Goal: Task Accomplishment & Management: Use online tool/utility

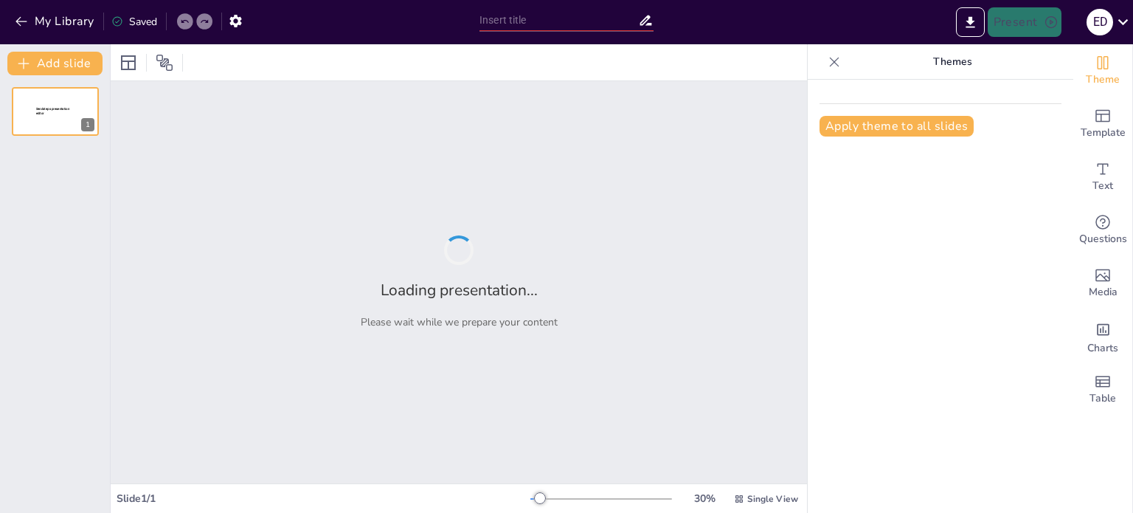
type input "New Sendsteps"
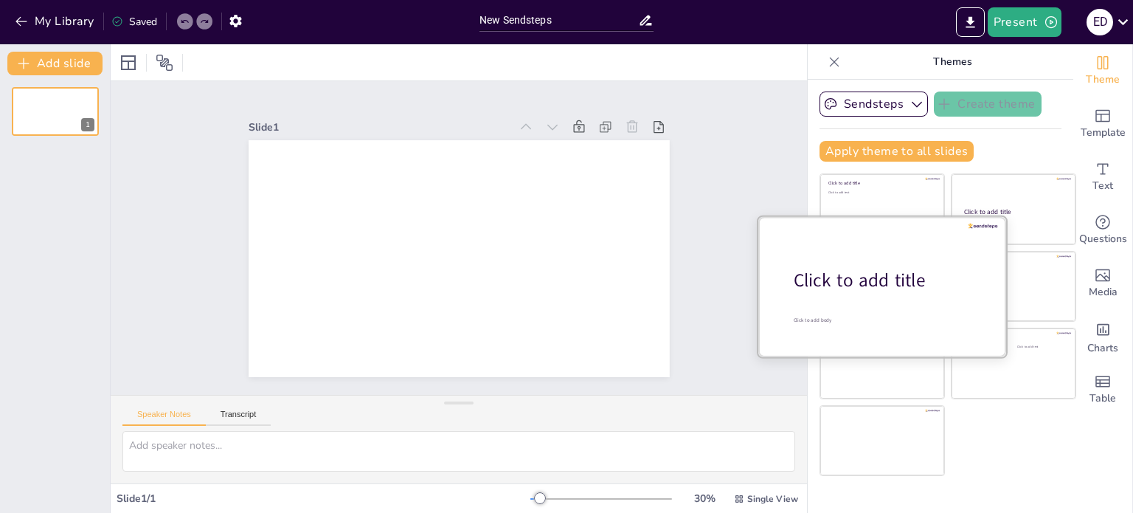
click at [859, 292] on div at bounding box center [882, 285] width 248 height 139
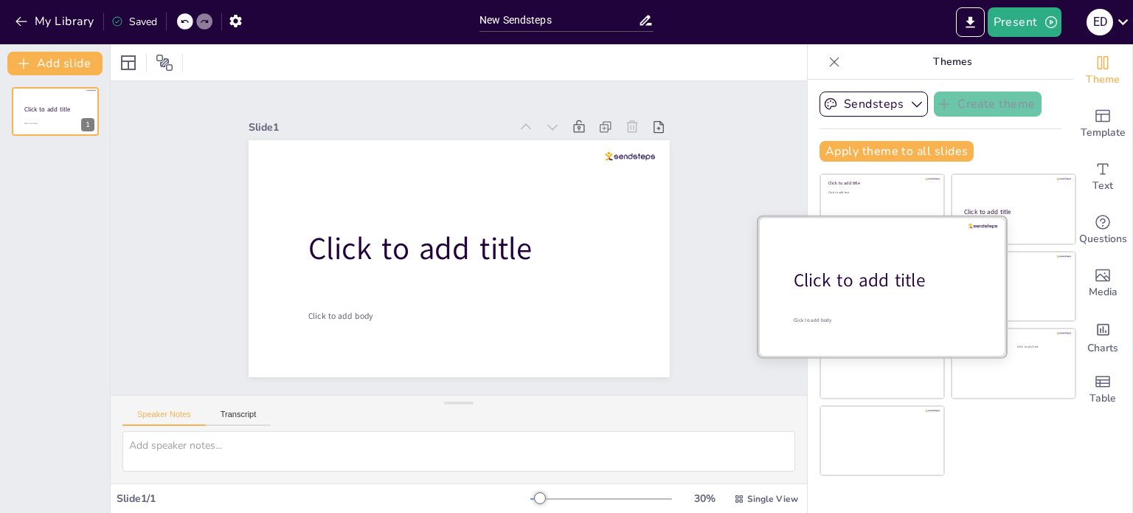
click at [954, 216] on div "Click to add title Click to add body" at bounding box center [882, 285] width 248 height 139
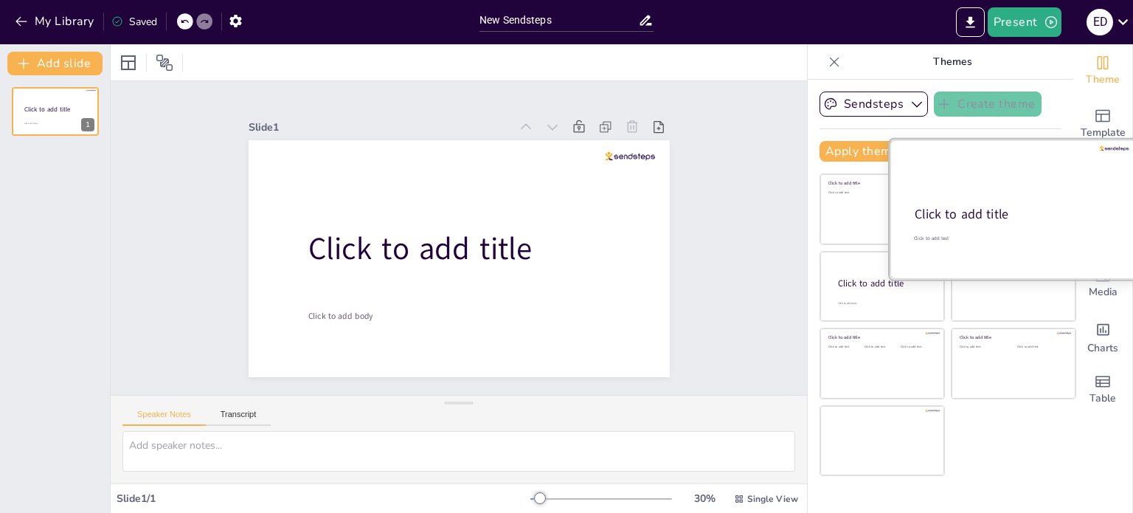
click at [962, 204] on div at bounding box center [1014, 208] width 248 height 139
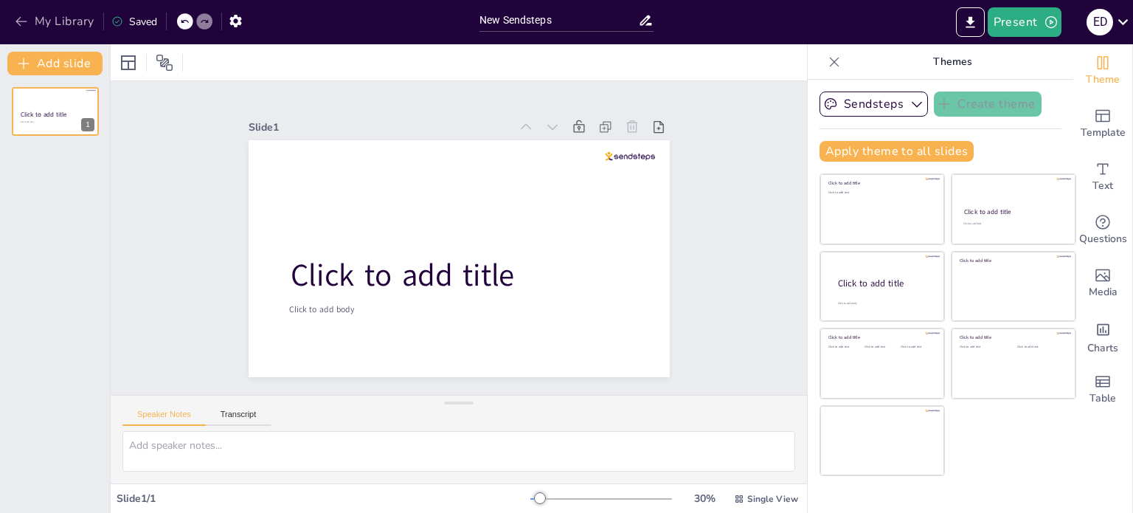
click at [62, 19] on button "My Library" at bounding box center [55, 22] width 89 height 24
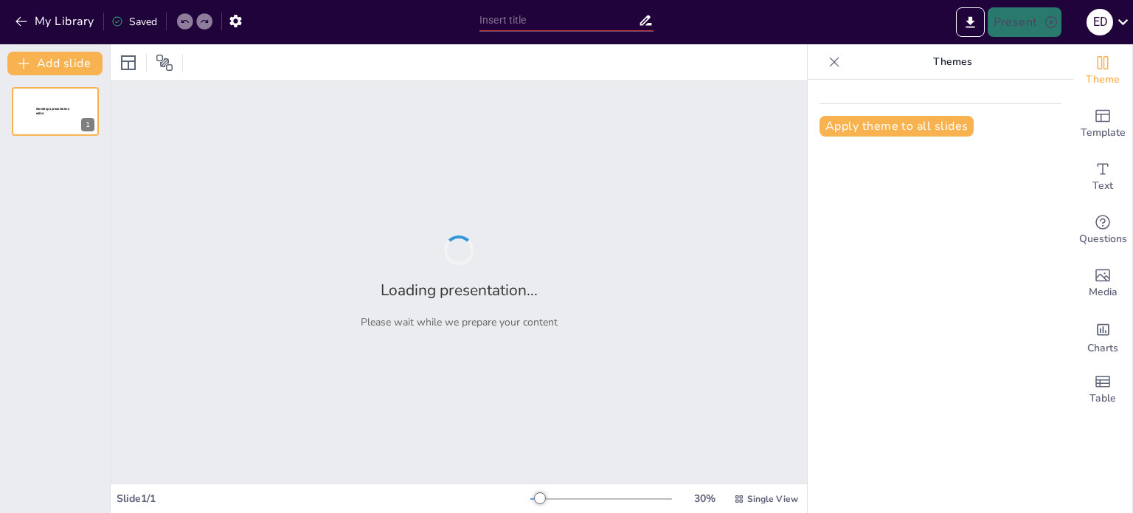
type input "Principios de Diseño en Frontend"
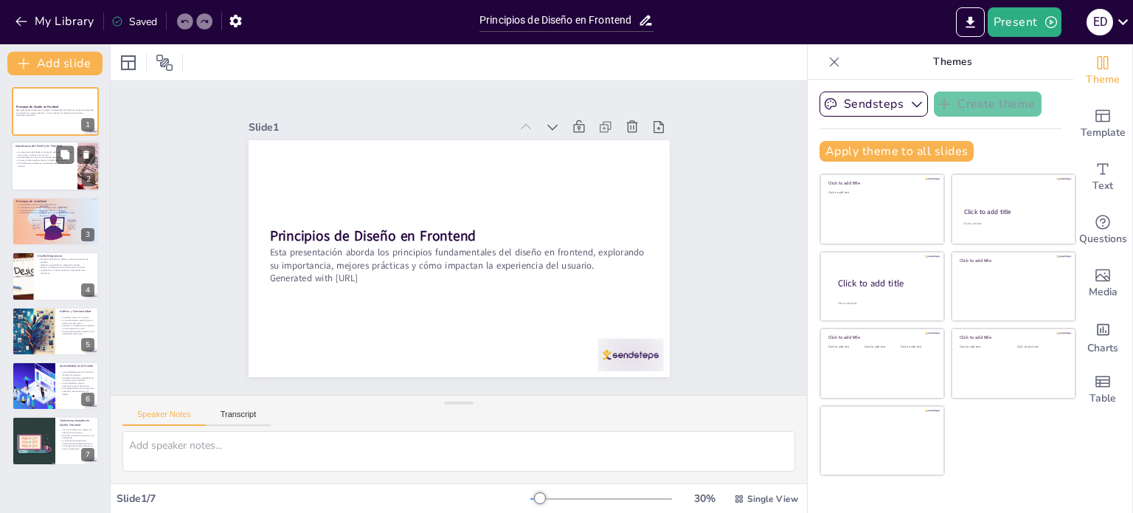
click at [53, 158] on p "El diseño efectivo mejora la usabilidad del producto." at bounding box center [44, 157] width 58 height 3
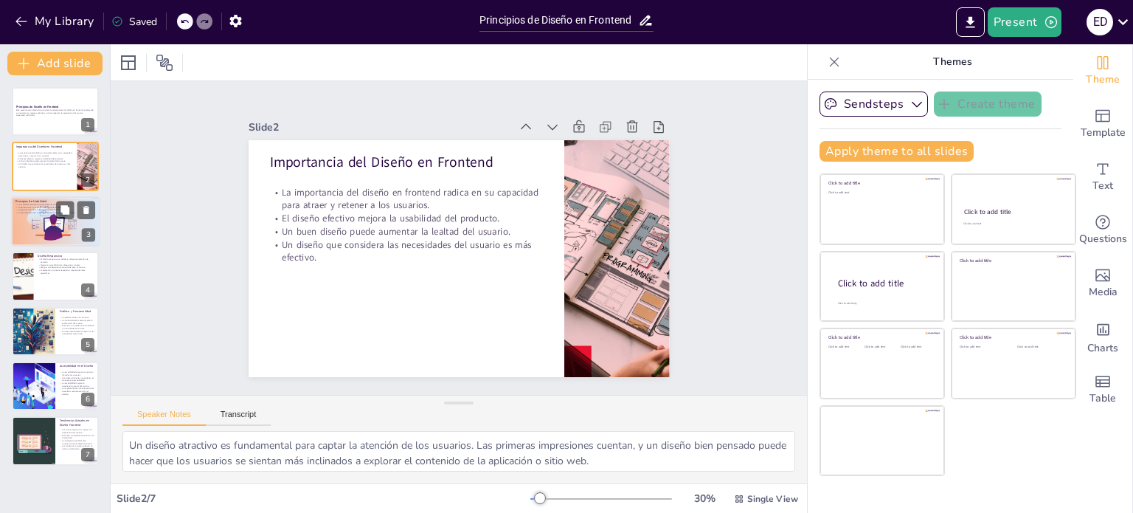
click at [27, 219] on div at bounding box center [55, 221] width 89 height 50
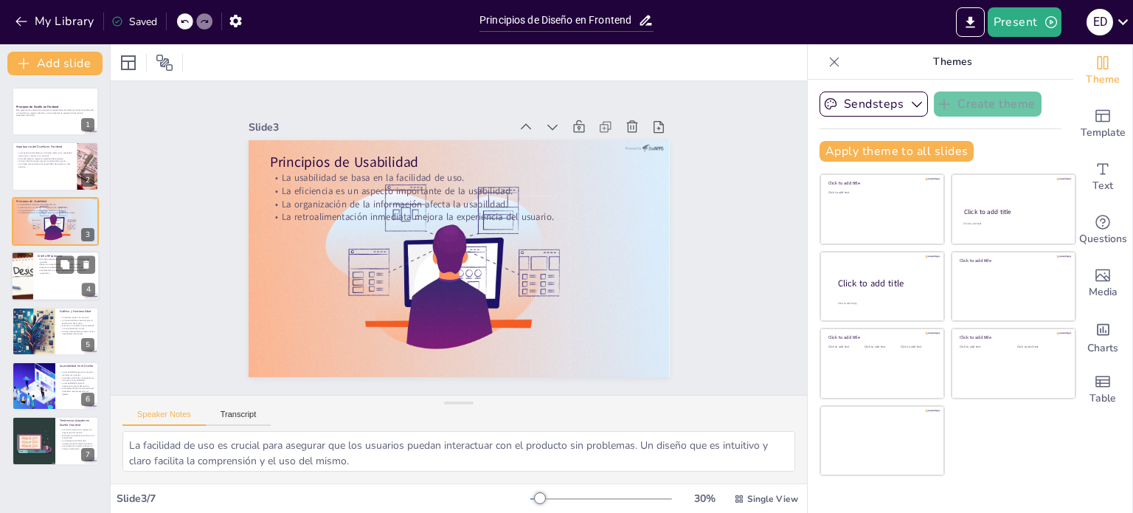
click at [23, 269] on div at bounding box center [21, 276] width 95 height 50
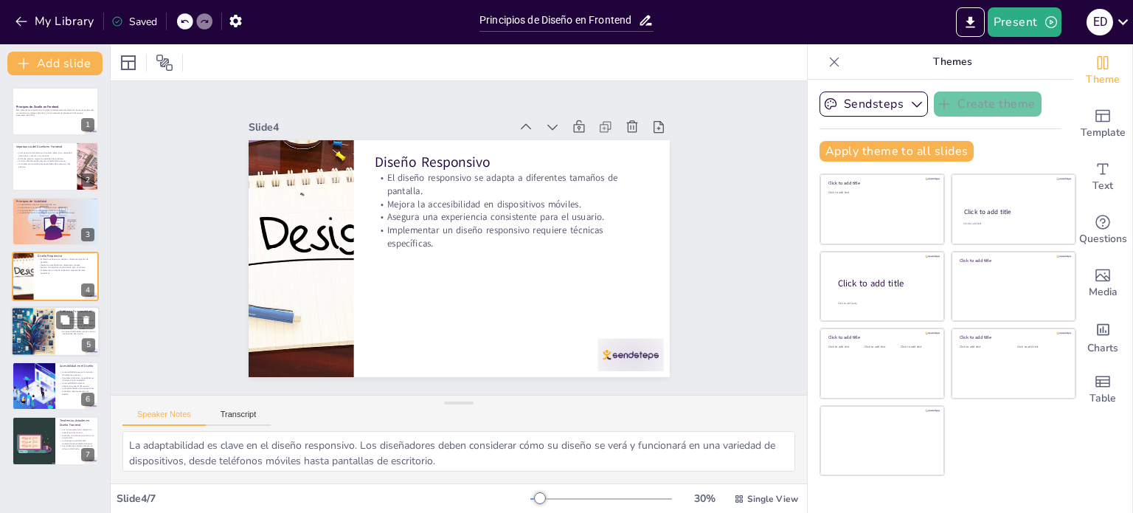
click at [47, 318] on div at bounding box center [33, 331] width 87 height 50
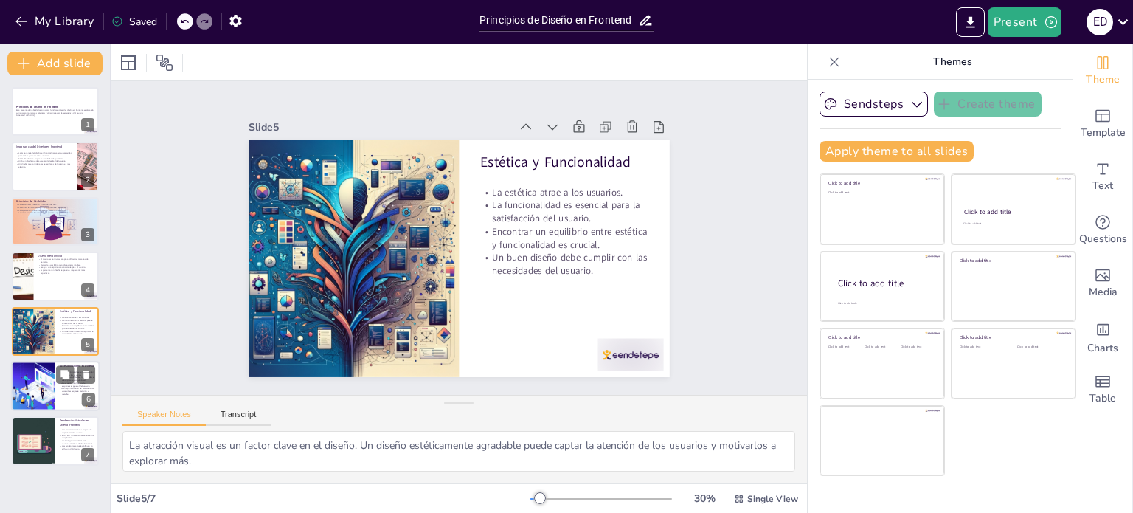
click at [30, 378] on div at bounding box center [33, 386] width 100 height 50
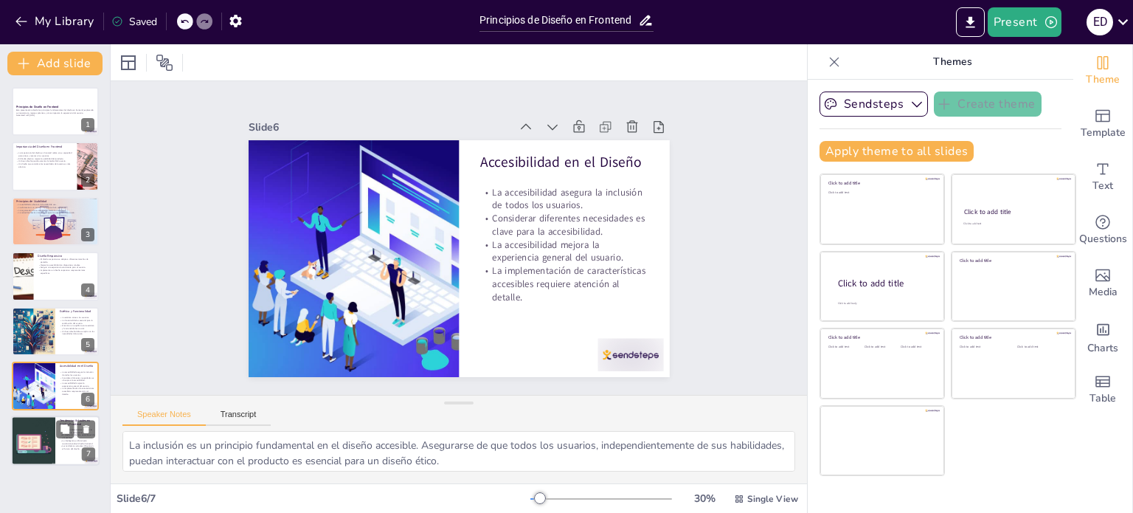
click at [28, 433] on div at bounding box center [33, 441] width 50 height 50
type textarea "Las microinteracciones son un elemento clave en el diseño moderno. Estas pequeñ…"
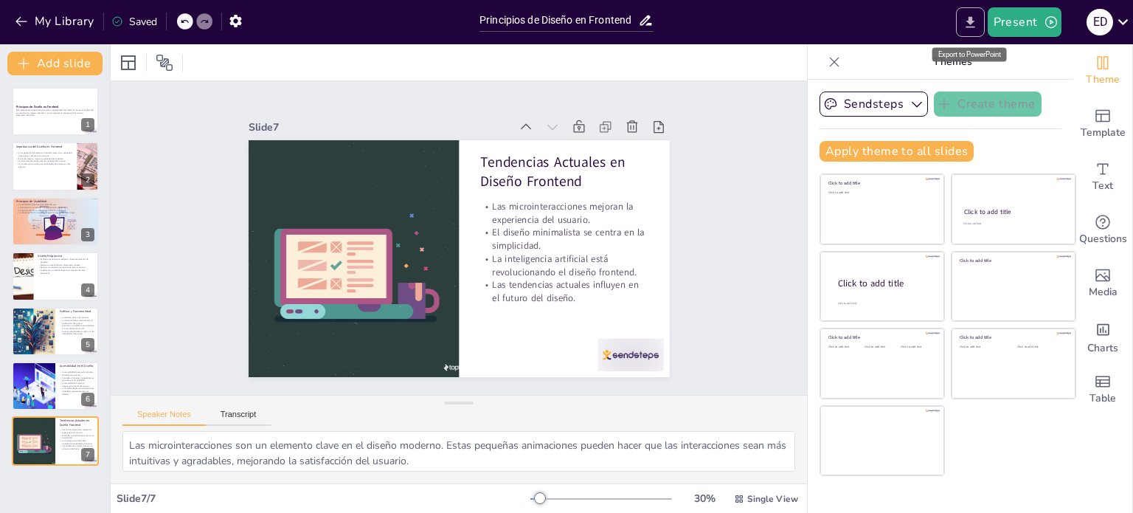
click at [964, 21] on icon "Export to PowerPoint" at bounding box center [970, 22] width 15 height 15
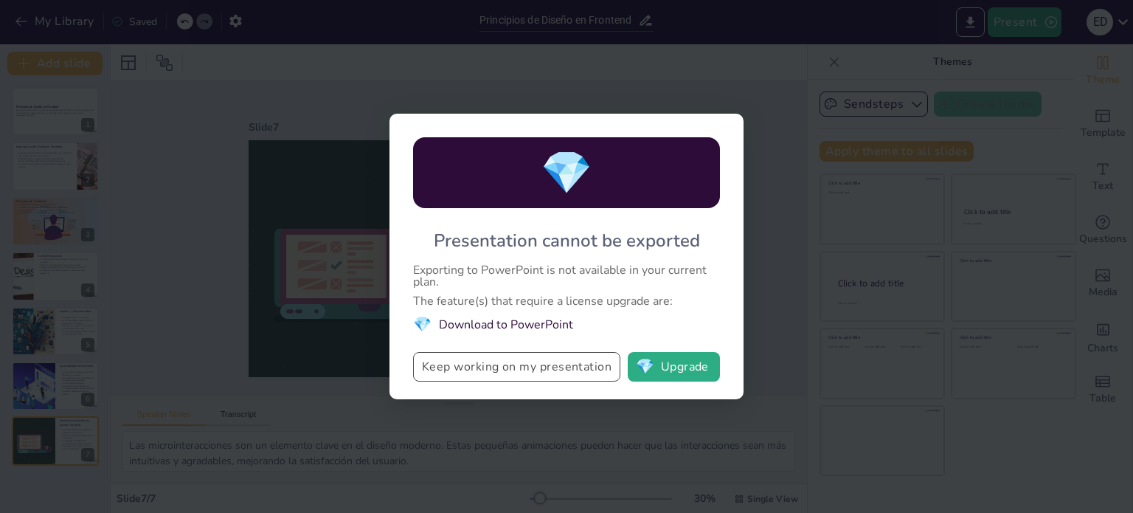
click at [554, 369] on button "Keep working on my presentation" at bounding box center [516, 367] width 207 height 30
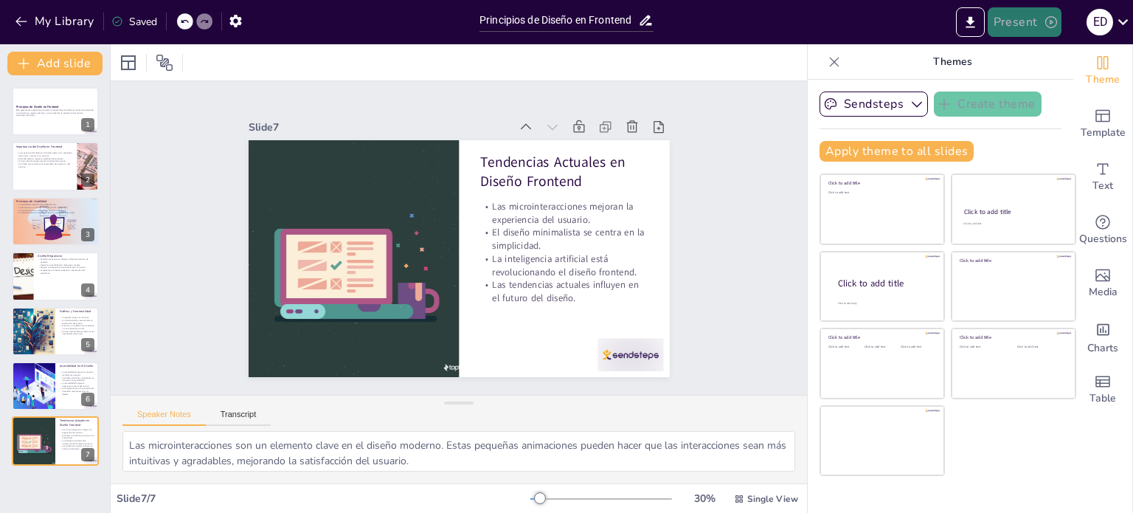
click at [1031, 17] on button "Present" at bounding box center [1025, 22] width 74 height 30
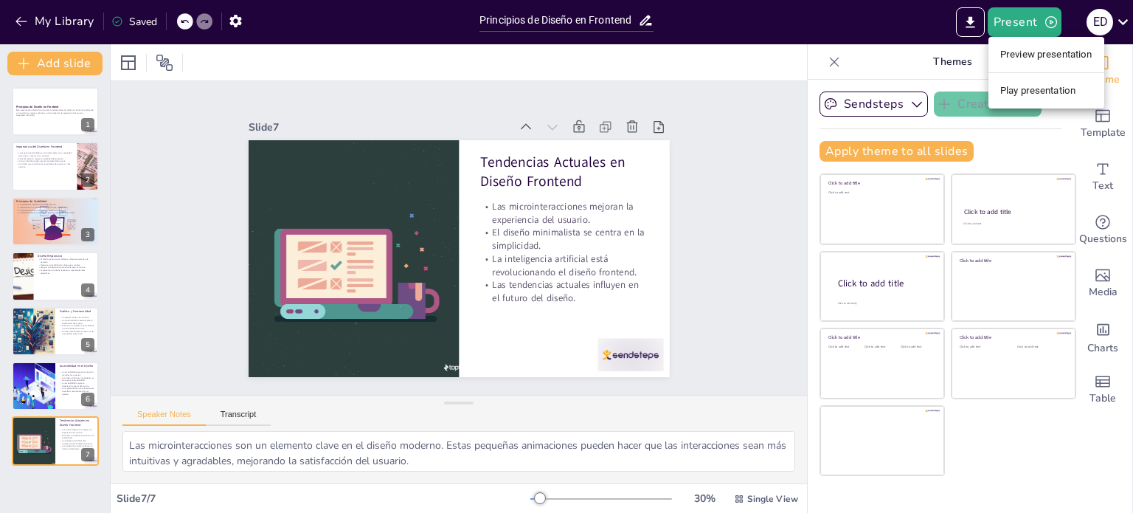
click at [1015, 91] on li "Play presentation" at bounding box center [1047, 91] width 116 height 24
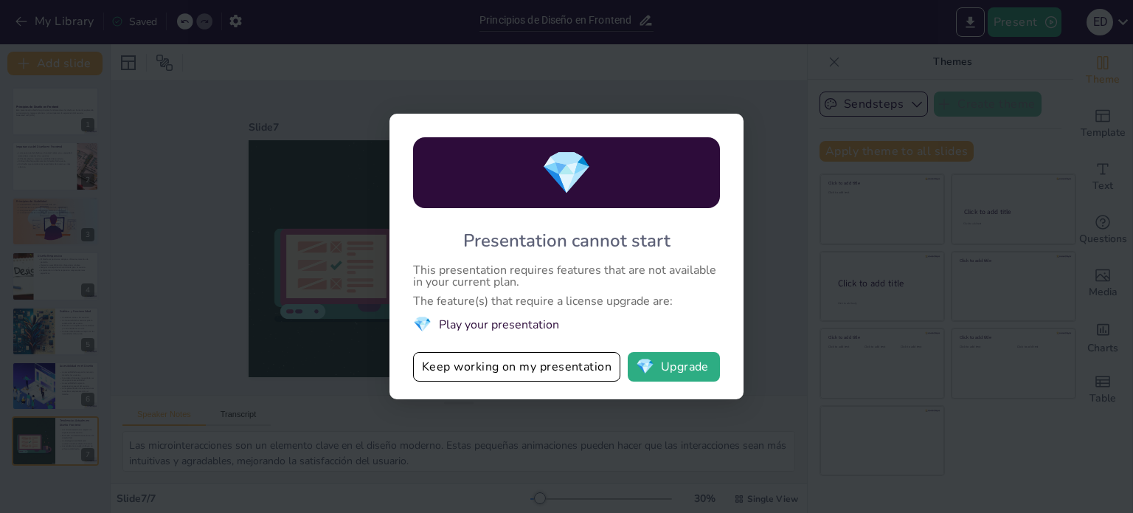
click at [556, 277] on div "This presentation requires features that are not available in your current plan." at bounding box center [566, 276] width 307 height 24
click at [768, 218] on div "💎 Presentation cannot start This presentation requires features that are not av…" at bounding box center [566, 256] width 1133 height 513
click at [519, 371] on button "Keep working on my presentation" at bounding box center [516, 367] width 207 height 30
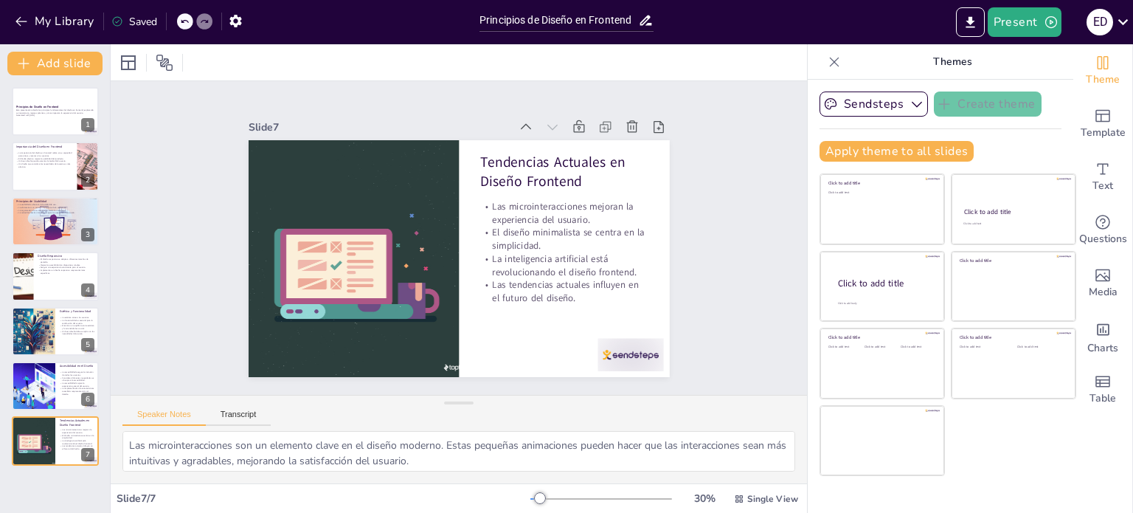
click at [137, 21] on div "Saved" at bounding box center [134, 22] width 46 height 14
click at [250, 419] on button "Transcript" at bounding box center [239, 417] width 66 height 16
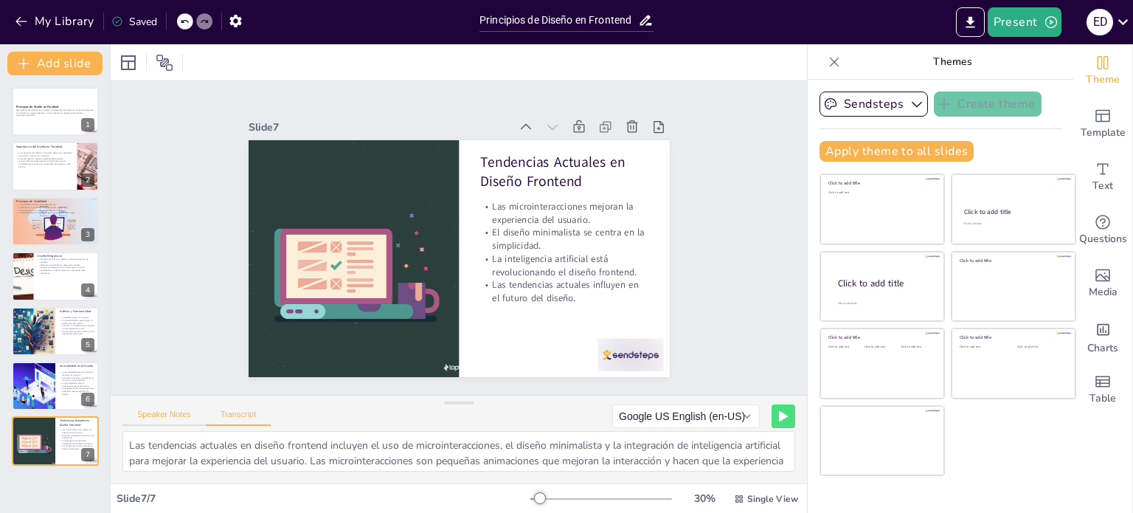
click at [170, 412] on button "Speaker Notes" at bounding box center [163, 417] width 83 height 16
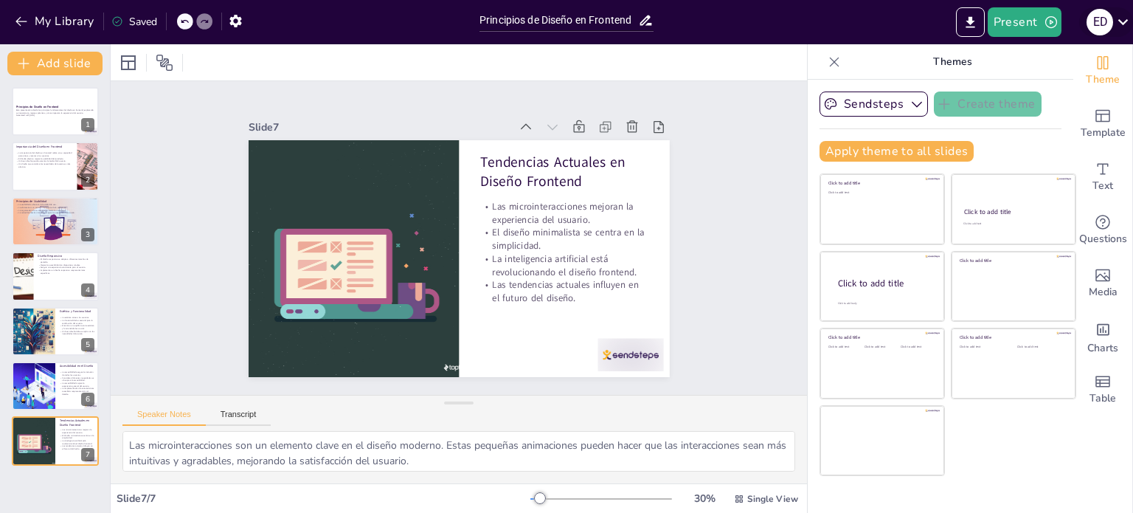
click at [1121, 19] on icon at bounding box center [1123, 22] width 20 height 20
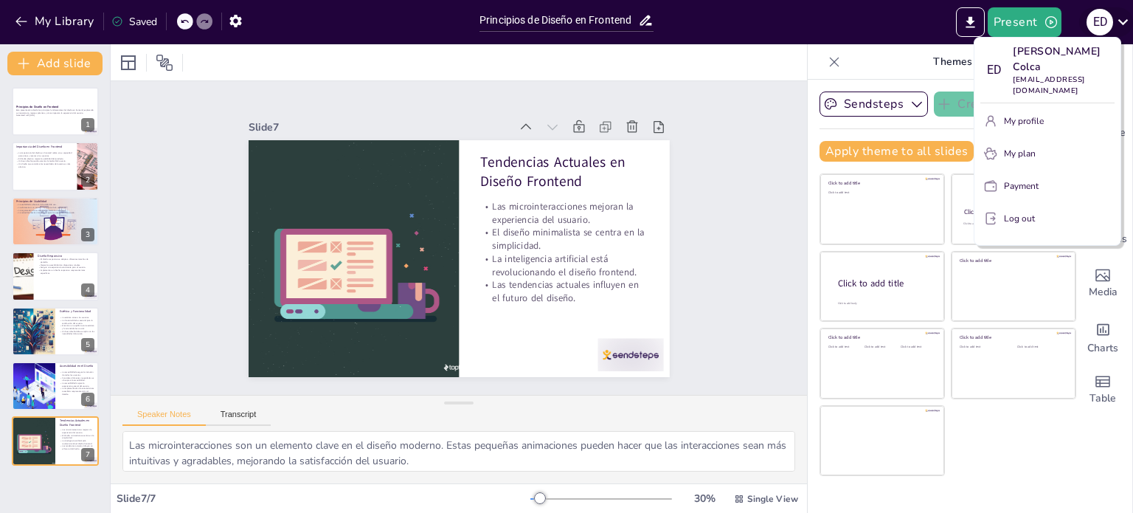
click at [1121, 19] on div at bounding box center [566, 256] width 1133 height 513
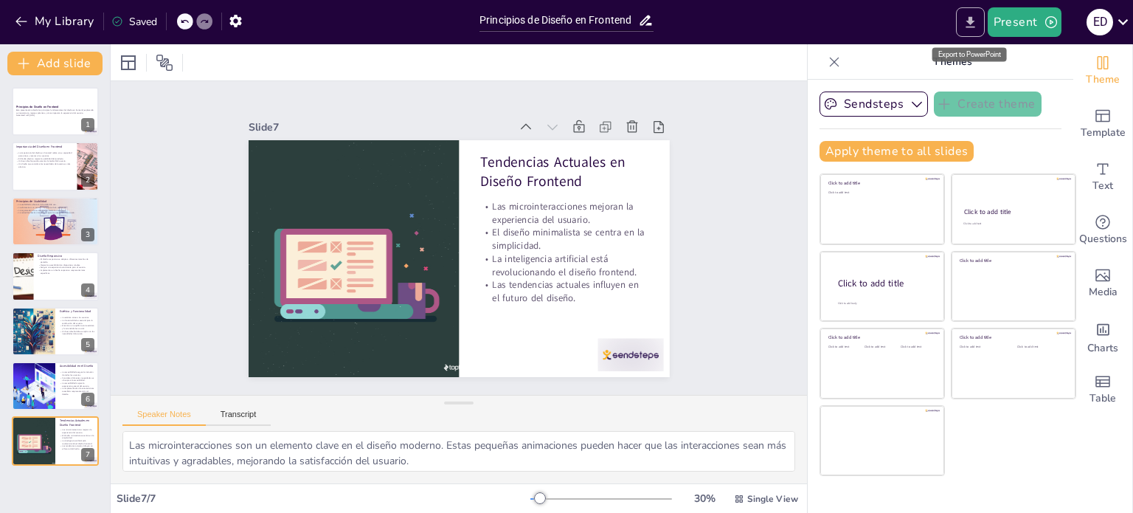
click at [962, 23] on button "Export to PowerPoint" at bounding box center [970, 22] width 29 height 30
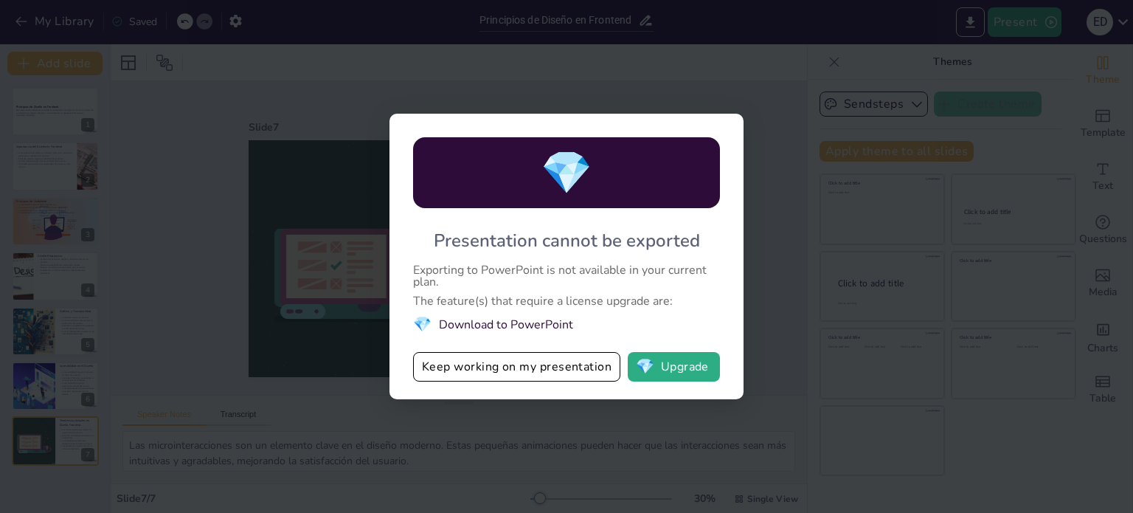
click at [483, 315] on li "💎 Download to PowerPoint" at bounding box center [566, 324] width 307 height 20
click at [505, 328] on li "💎 Download to PowerPoint" at bounding box center [566, 324] width 307 height 20
click at [679, 368] on button "💎 Upgrade" at bounding box center [674, 367] width 92 height 30
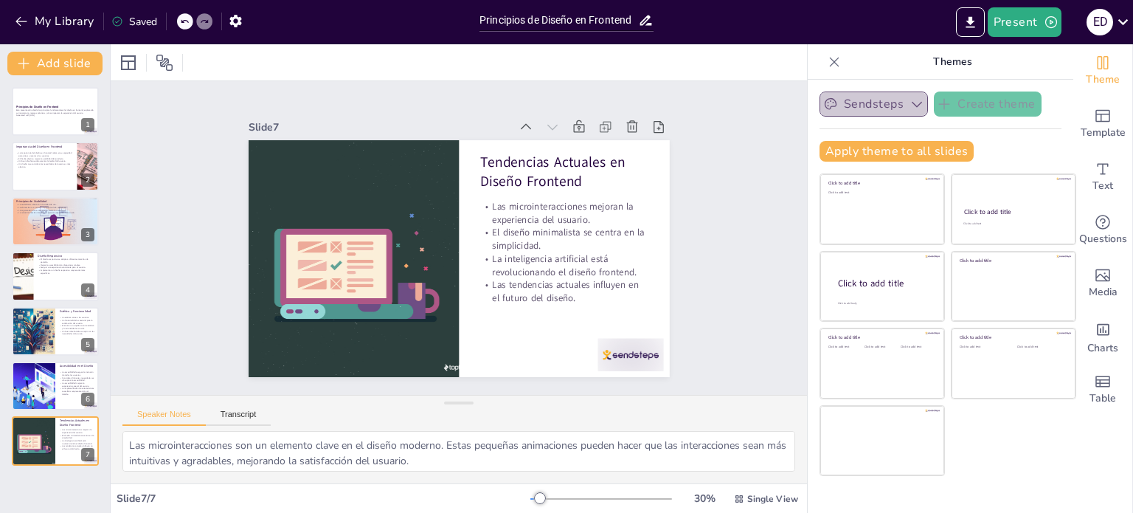
click at [912, 102] on icon "button" at bounding box center [917, 105] width 10 height 6
click at [910, 102] on icon "button" at bounding box center [917, 104] width 15 height 15
click at [1051, 20] on icon "button" at bounding box center [1051, 22] width 15 height 15
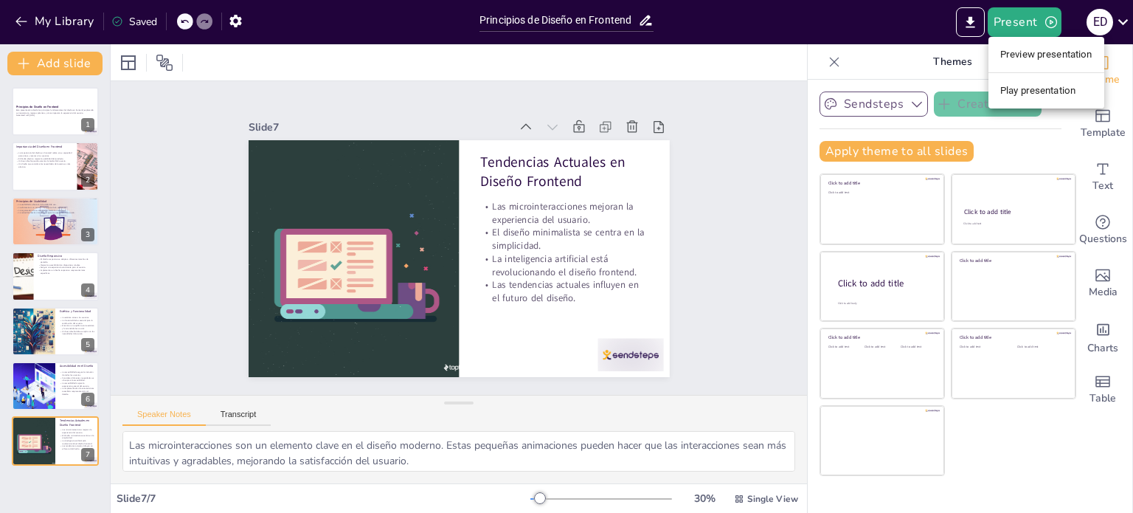
click at [1037, 90] on li "Play presentation" at bounding box center [1047, 91] width 116 height 24
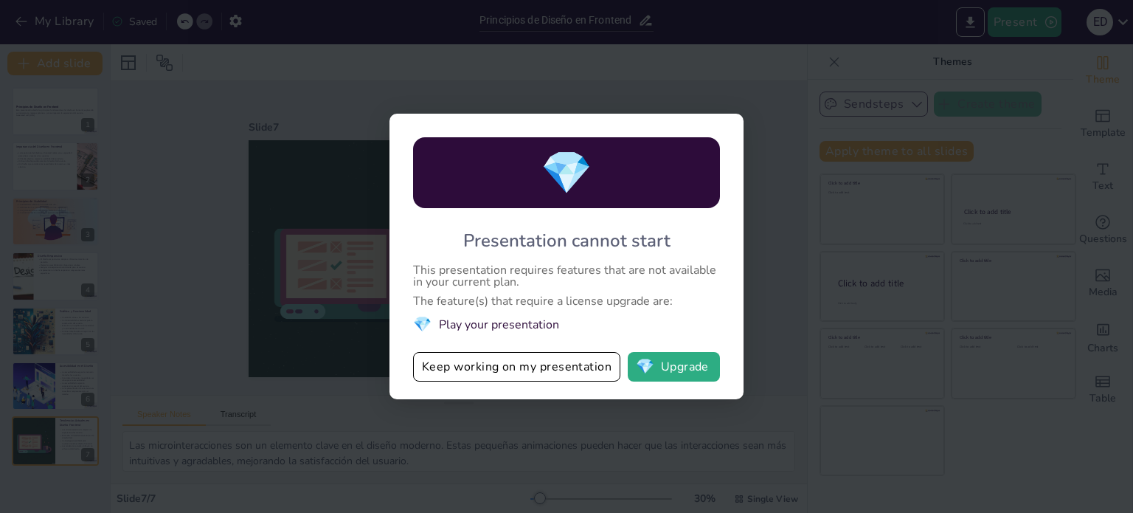
click at [761, 192] on div "💎 Presentation cannot start This presentation requires features that are not av…" at bounding box center [566, 256] width 1133 height 513
click at [703, 92] on div "💎 Presentation cannot start This presentation requires features that are not av…" at bounding box center [566, 256] width 1133 height 513
click at [598, 188] on div "💎" at bounding box center [566, 172] width 307 height 71
click at [505, 321] on li "💎 Play your presentation" at bounding box center [566, 324] width 307 height 20
click at [493, 353] on button "Keep working on my presentation" at bounding box center [516, 367] width 207 height 30
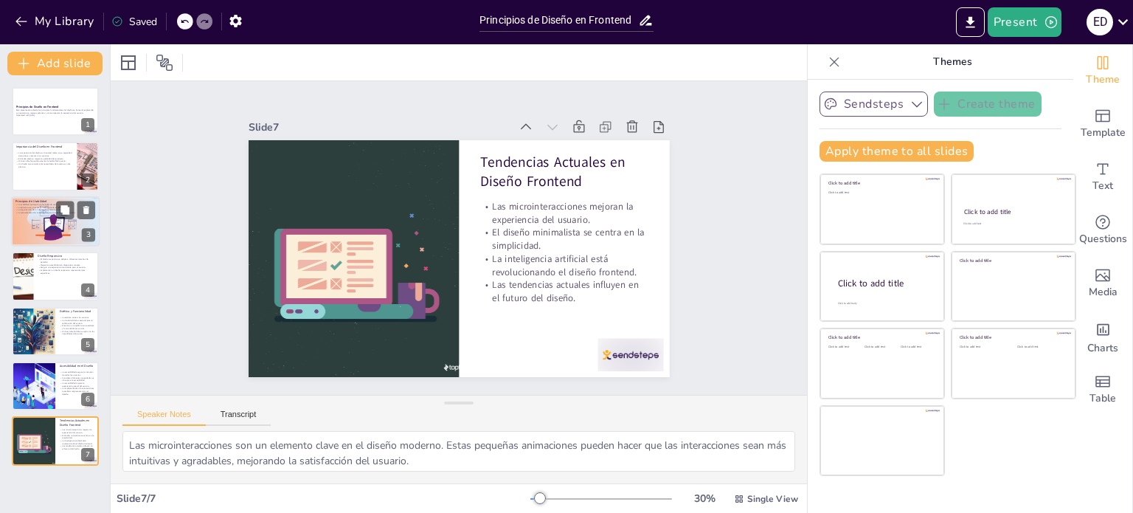
click at [27, 208] on p "La organización de la información afecta la usabilidad." at bounding box center [55, 209] width 80 height 3
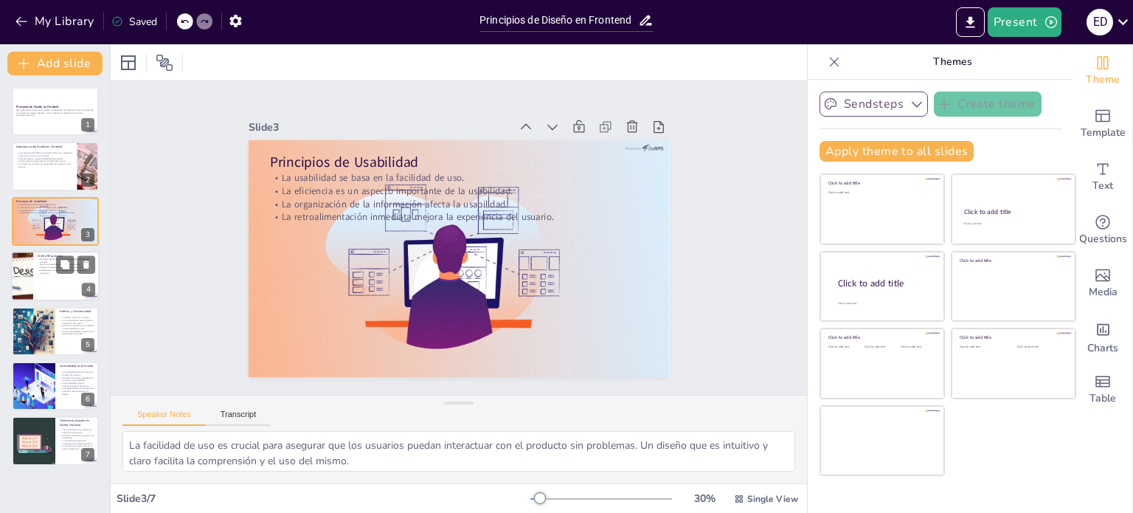
click at [38, 265] on p "Mejora la accesibilidad en dispositivos móviles." at bounding box center [67, 264] width 58 height 3
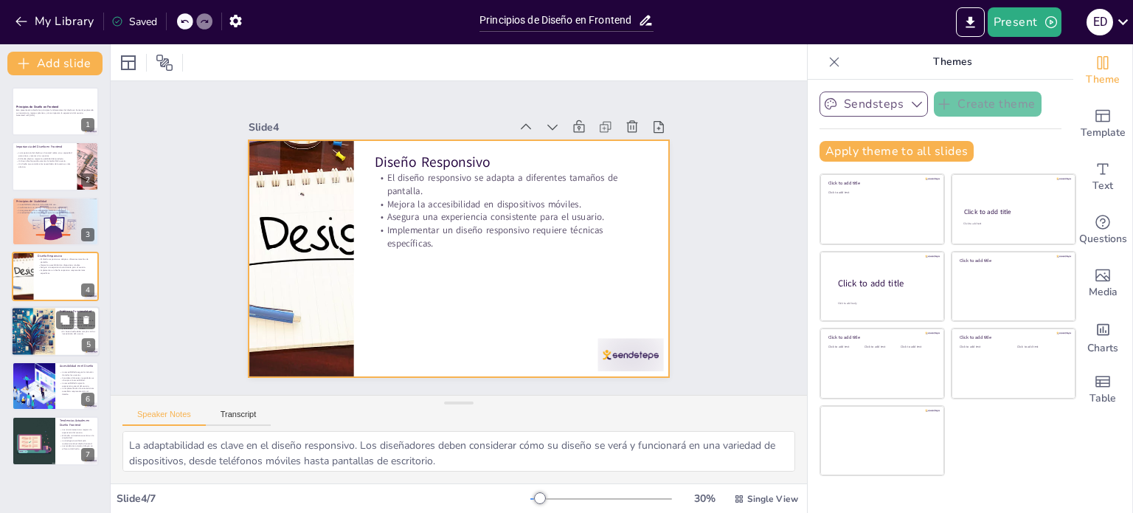
click at [46, 339] on div at bounding box center [33, 331] width 87 height 50
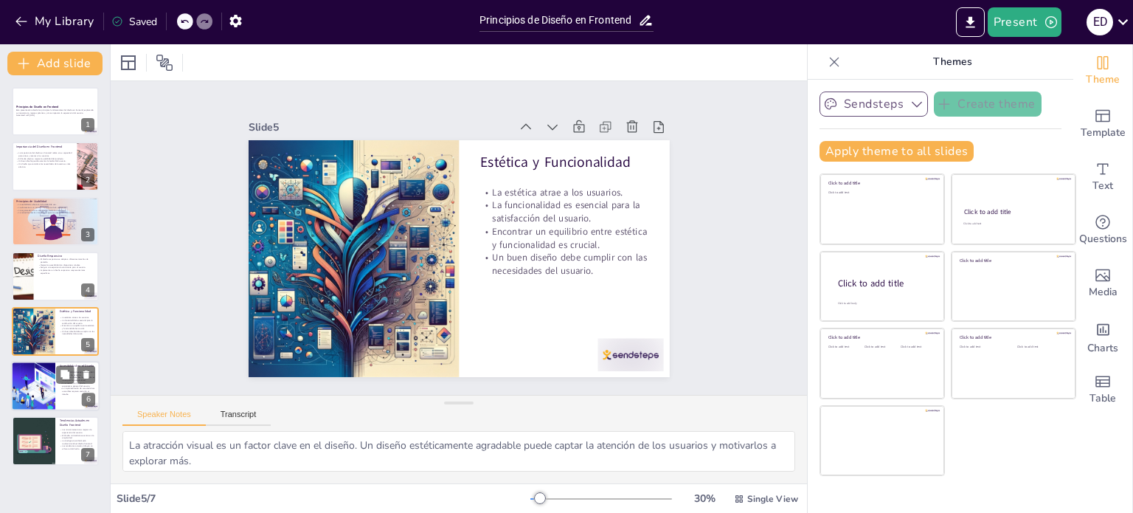
click at [56, 395] on div at bounding box center [55, 386] width 89 height 50
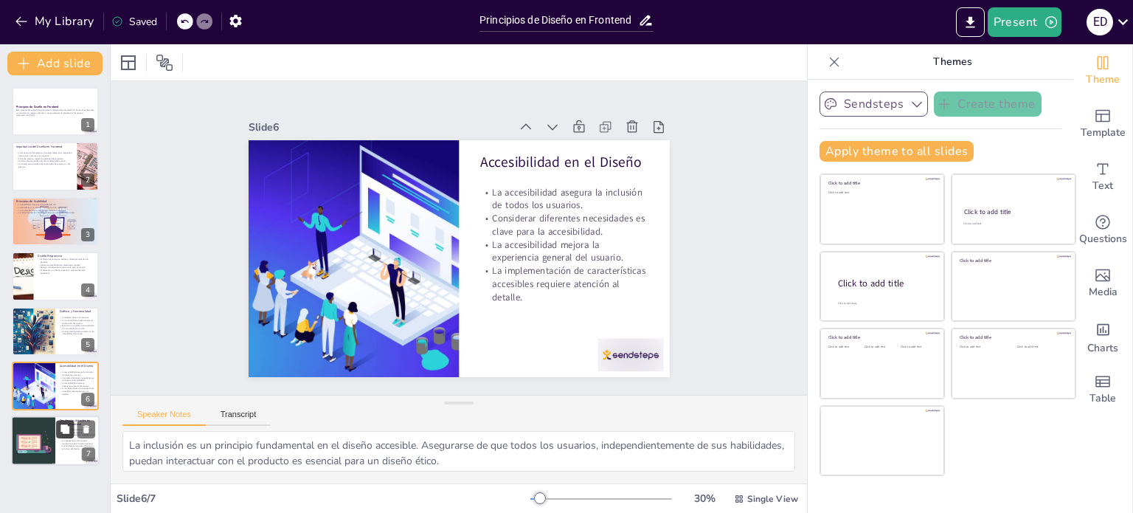
click at [58, 436] on button at bounding box center [65, 430] width 18 height 18
type textarea "Las microinteracciones son un elemento clave en el diseño moderno. Estas pequeñ…"
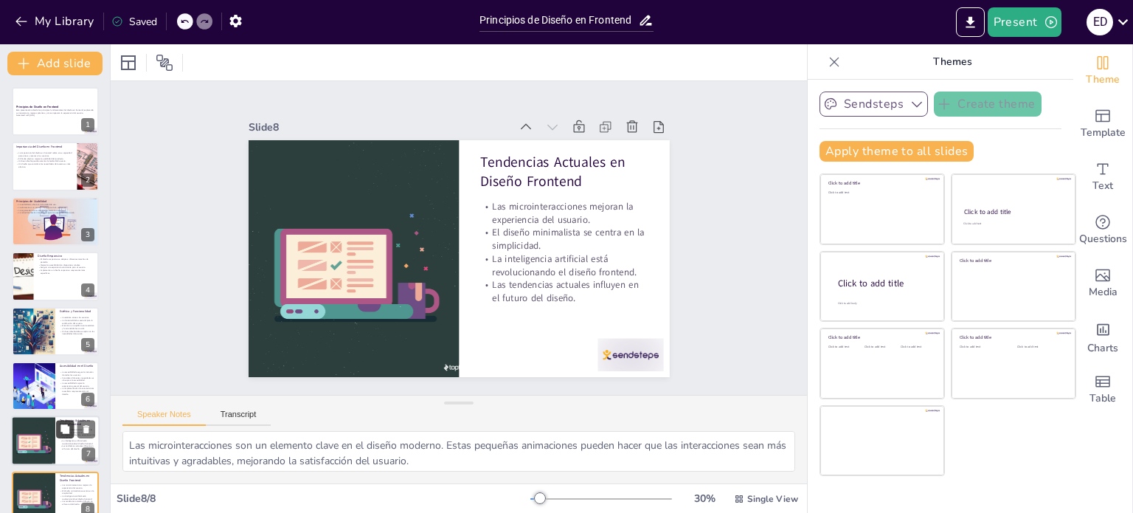
scroll to position [19, 0]
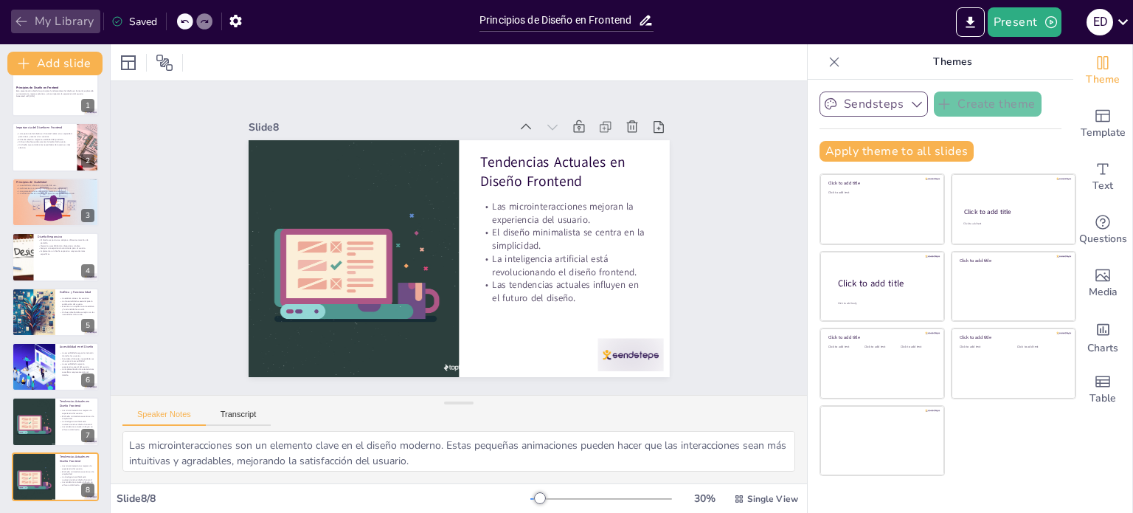
click at [60, 24] on button "My Library" at bounding box center [55, 22] width 89 height 24
